Goal: Task Accomplishment & Management: Use online tool/utility

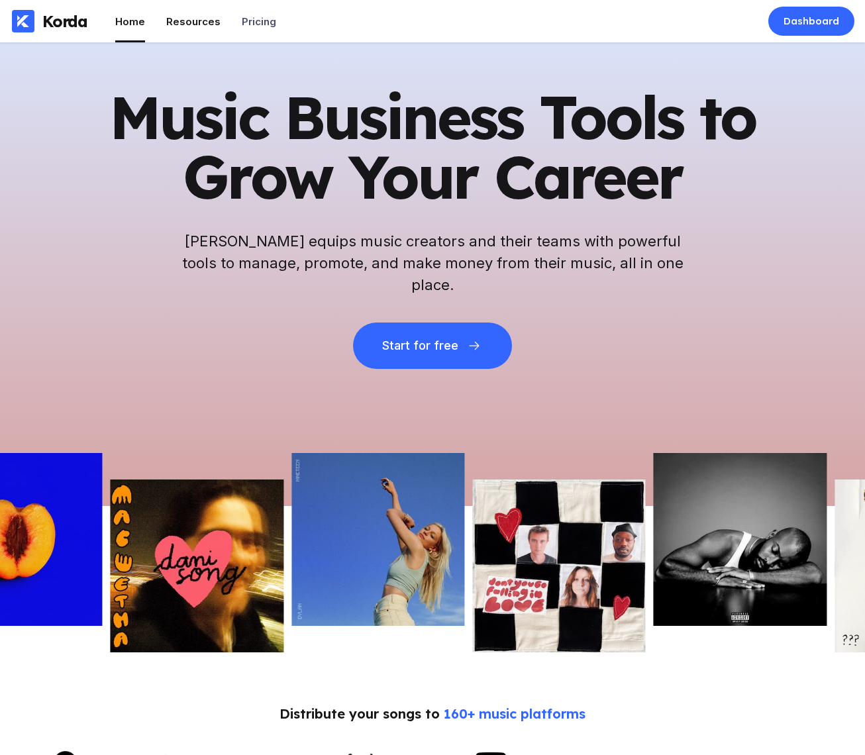
click at [177, 22] on div "Resources" at bounding box center [193, 21] width 54 height 13
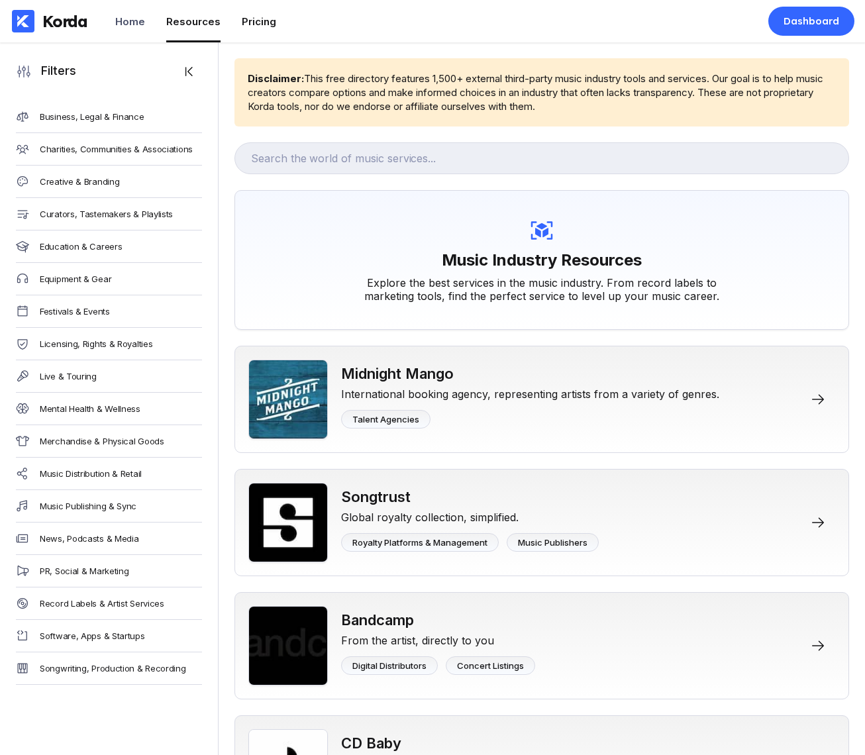
click at [249, 28] on li "Pricing" at bounding box center [259, 21] width 34 height 42
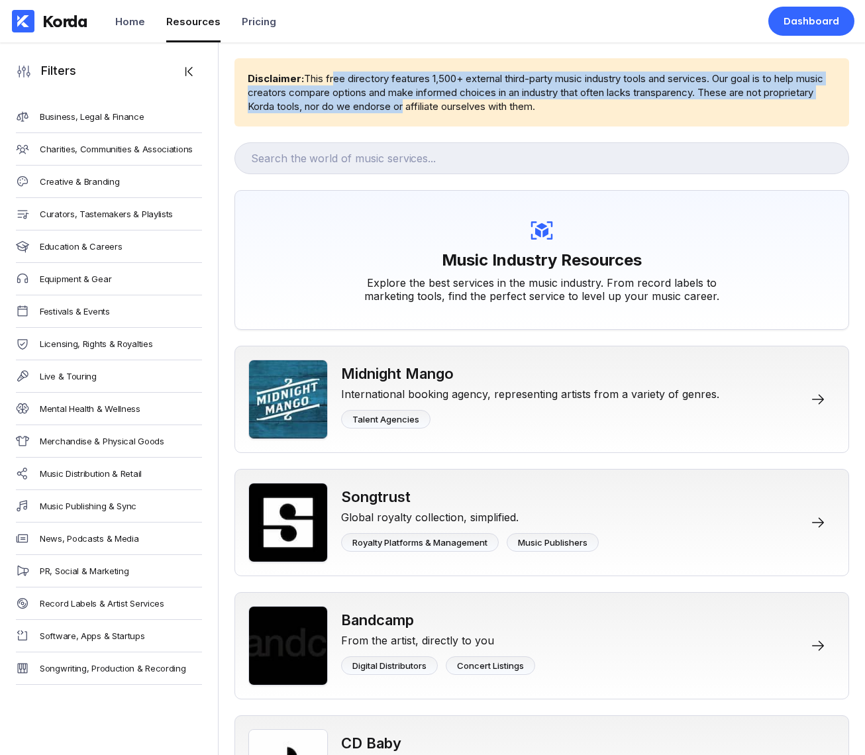
drag, startPoint x: 332, startPoint y: 82, endPoint x: 467, endPoint y: 113, distance: 138.0
click at [463, 111] on div "Disclaimer: This free directory features 1,500+ external third-party music indu…" at bounding box center [542, 93] width 588 height 42
click at [467, 113] on div "Disclaimer: This free directory features 1,500+ external third-party music indu…" at bounding box center [541, 92] width 614 height 68
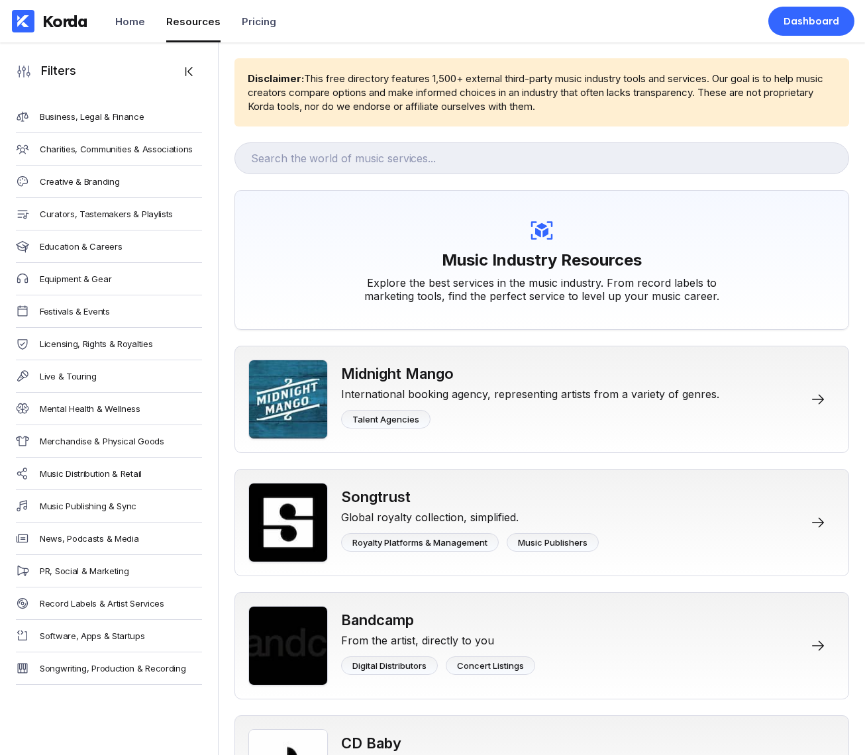
click at [65, 27] on div "Korda" at bounding box center [64, 21] width 45 height 20
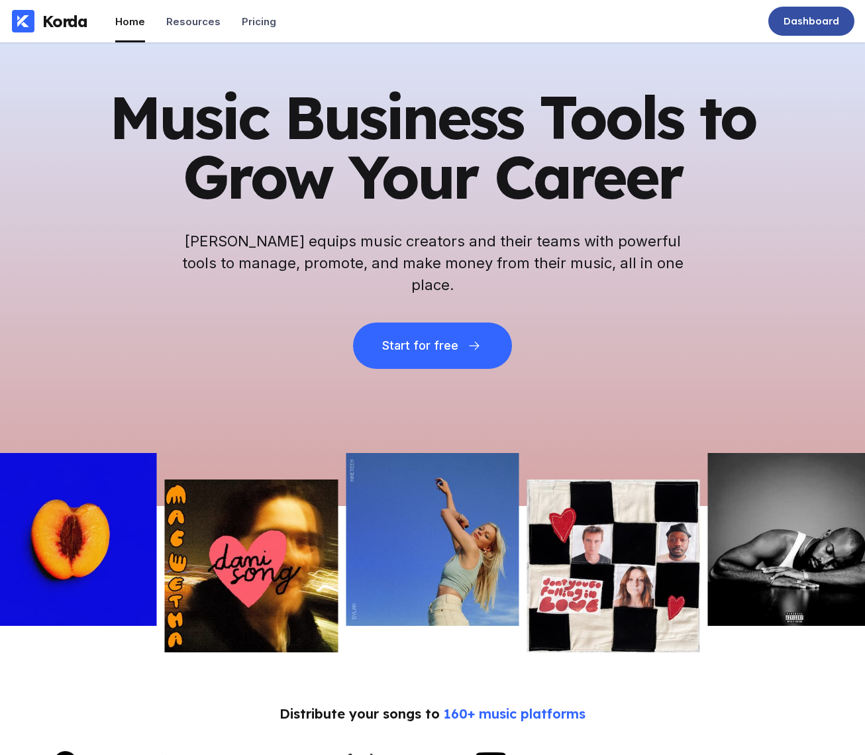
click at [792, 21] on div "Dashboard" at bounding box center [811, 21] width 56 height 13
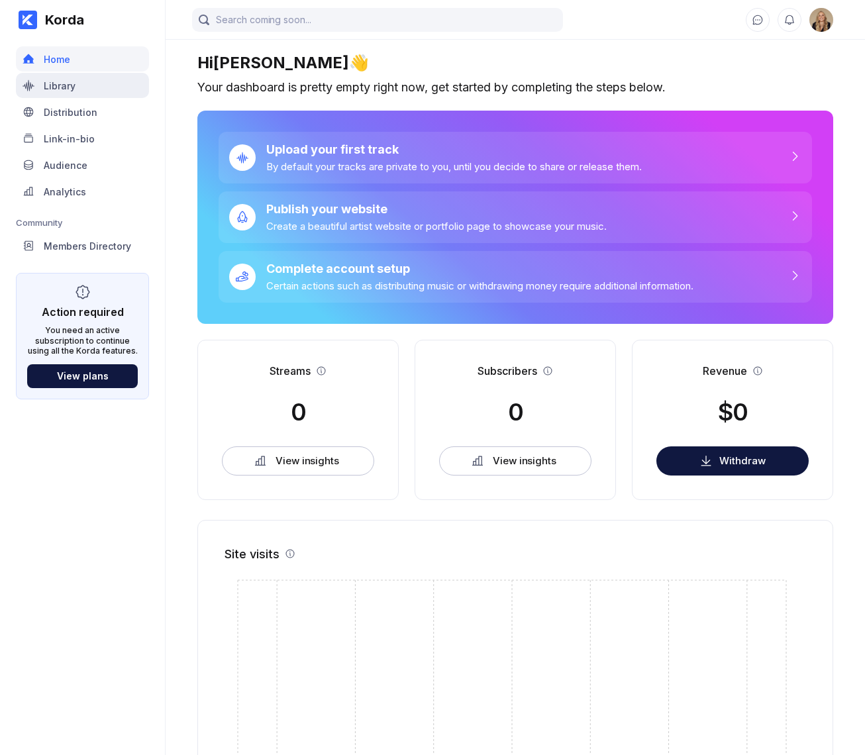
click at [75, 96] on div "Library" at bounding box center [82, 85] width 133 height 25
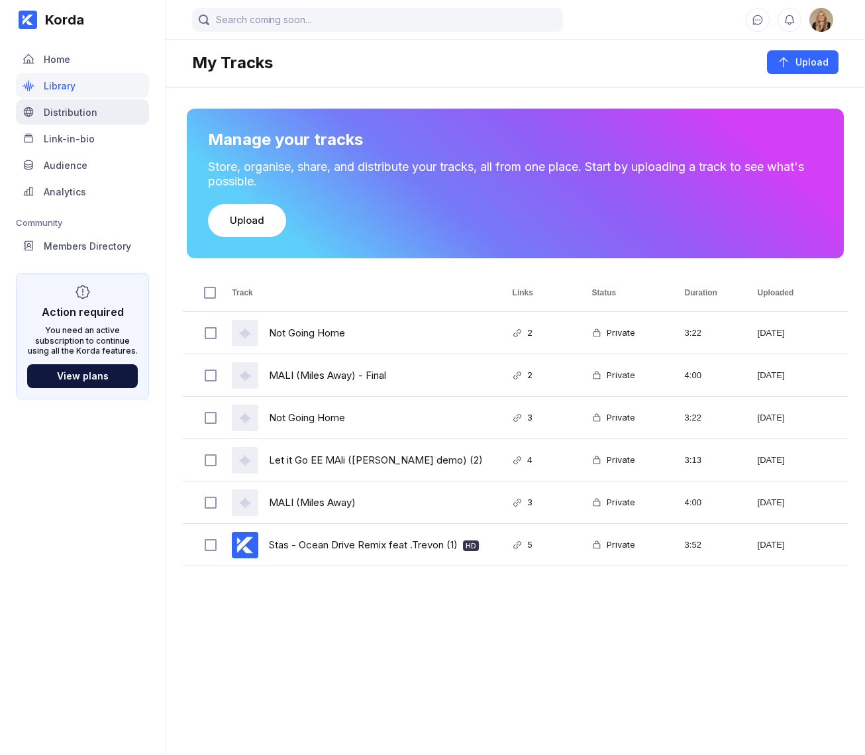
click at [79, 110] on div "Distribution" at bounding box center [71, 112] width 54 height 11
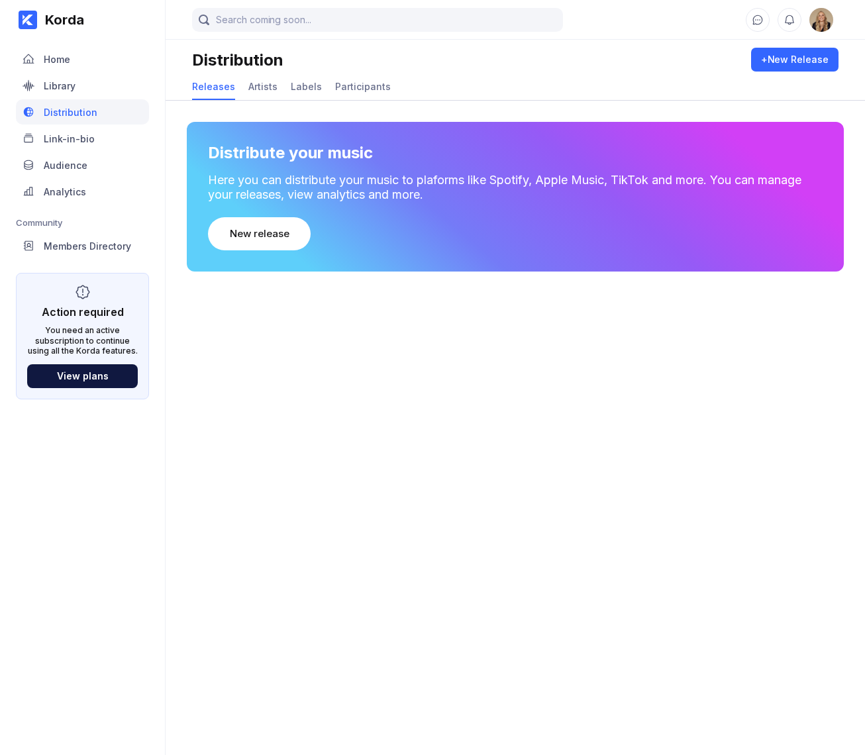
click at [83, 125] on link "Distribution" at bounding box center [82, 112] width 133 height 26
click at [83, 130] on div "Link-in-bio" at bounding box center [82, 138] width 133 height 25
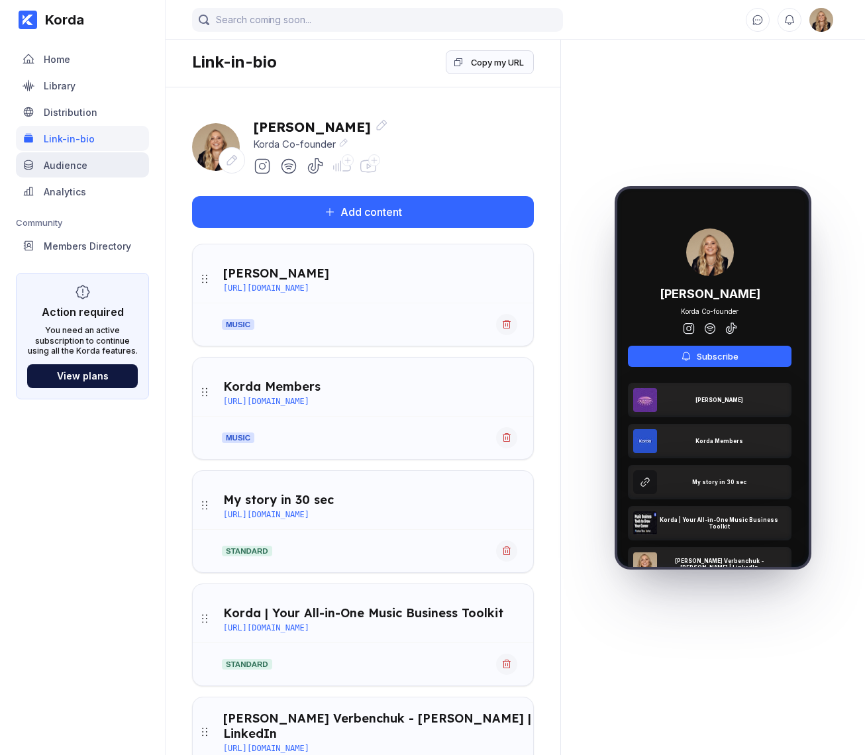
click at [81, 173] on div "Audience" at bounding box center [82, 164] width 133 height 25
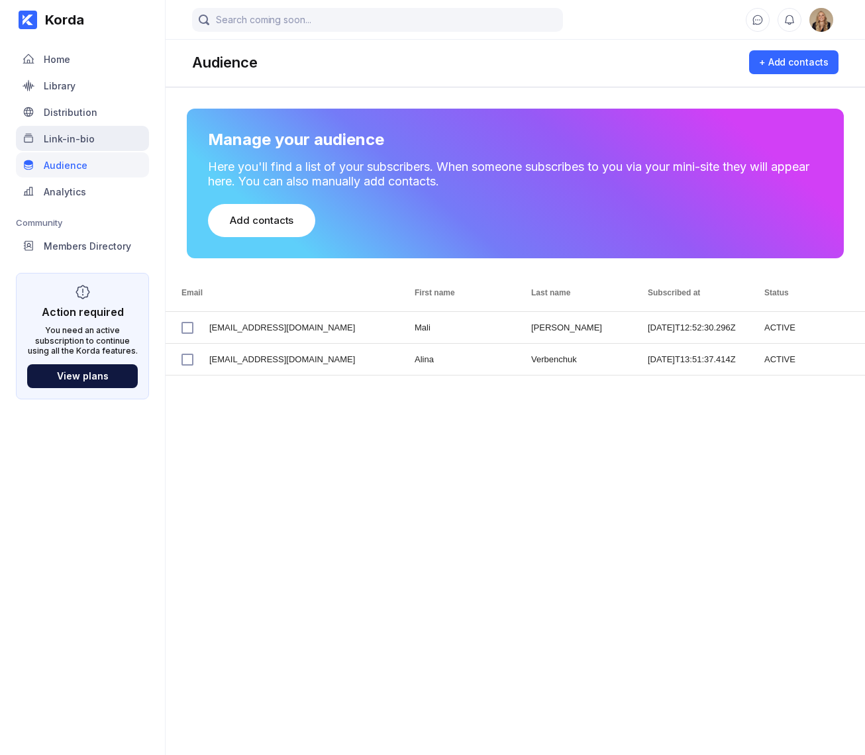
click at [91, 148] on div "Link-in-bio" at bounding box center [82, 138] width 133 height 25
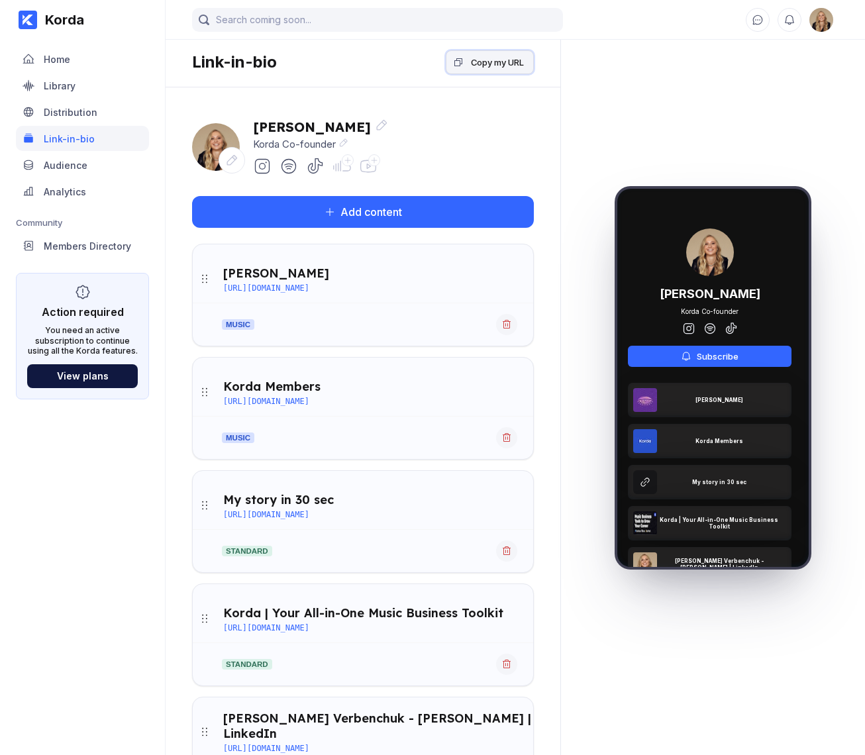
click at [512, 72] on button "Copy my URL" at bounding box center [490, 62] width 88 height 24
click at [80, 18] on div "Korda" at bounding box center [60, 20] width 47 height 16
